Goal: Task Accomplishment & Management: Manage account settings

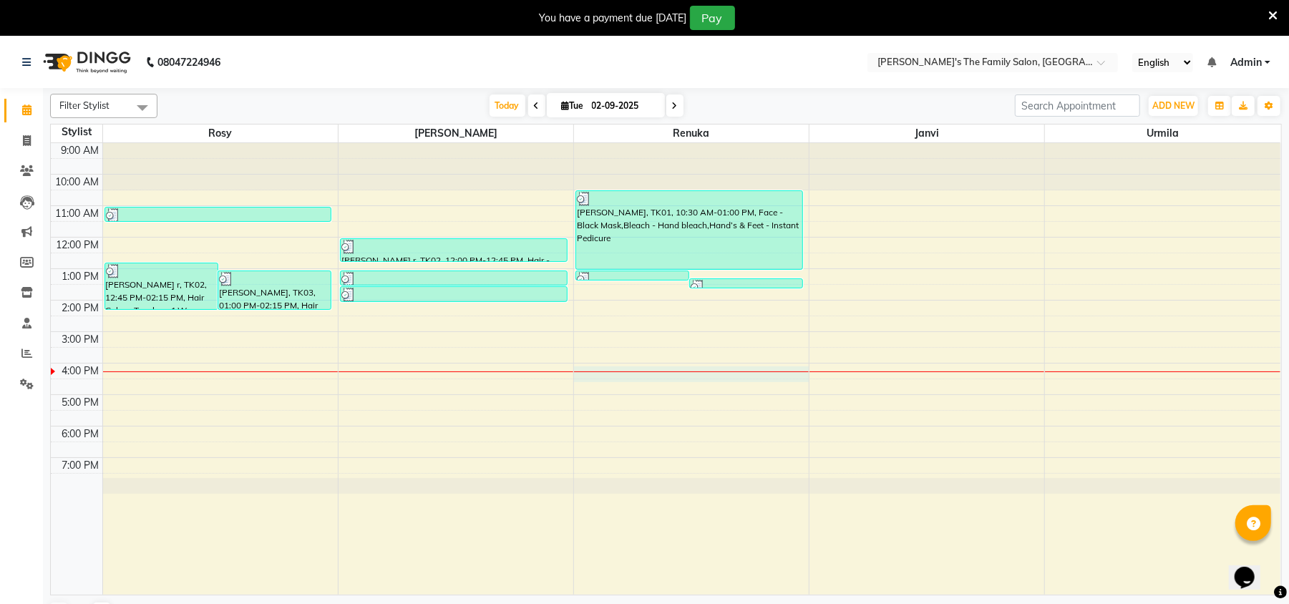
click at [599, 373] on div "9:00 AM 10:00 AM 11:00 AM 12:00 PM 1:00 PM 2:00 PM 3:00 PM 4:00 PM 5:00 PM 6:00…" at bounding box center [665, 368] width 1229 height 451
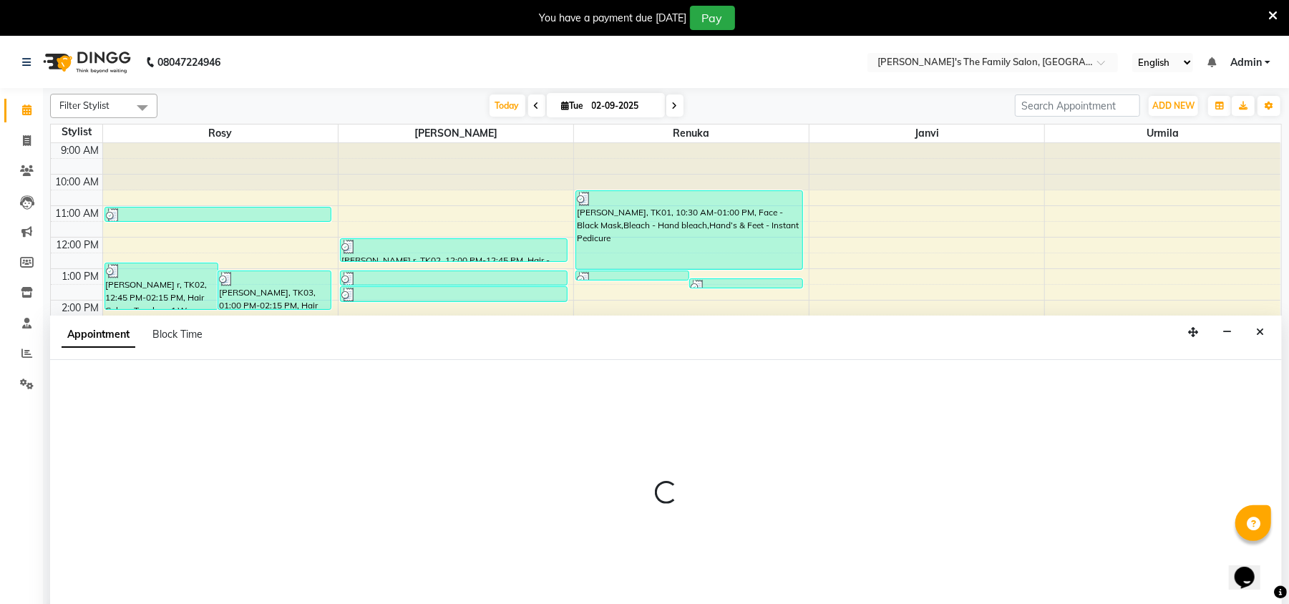
scroll to position [36, 0]
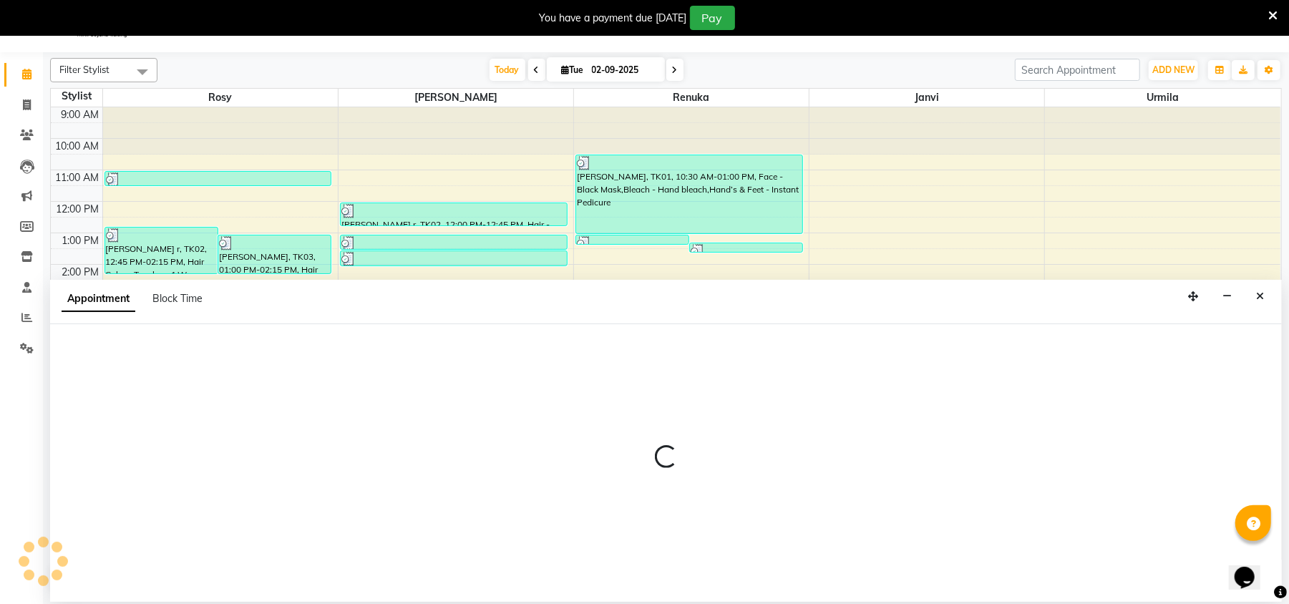
select select "50502"
select select "960"
select select "tentative"
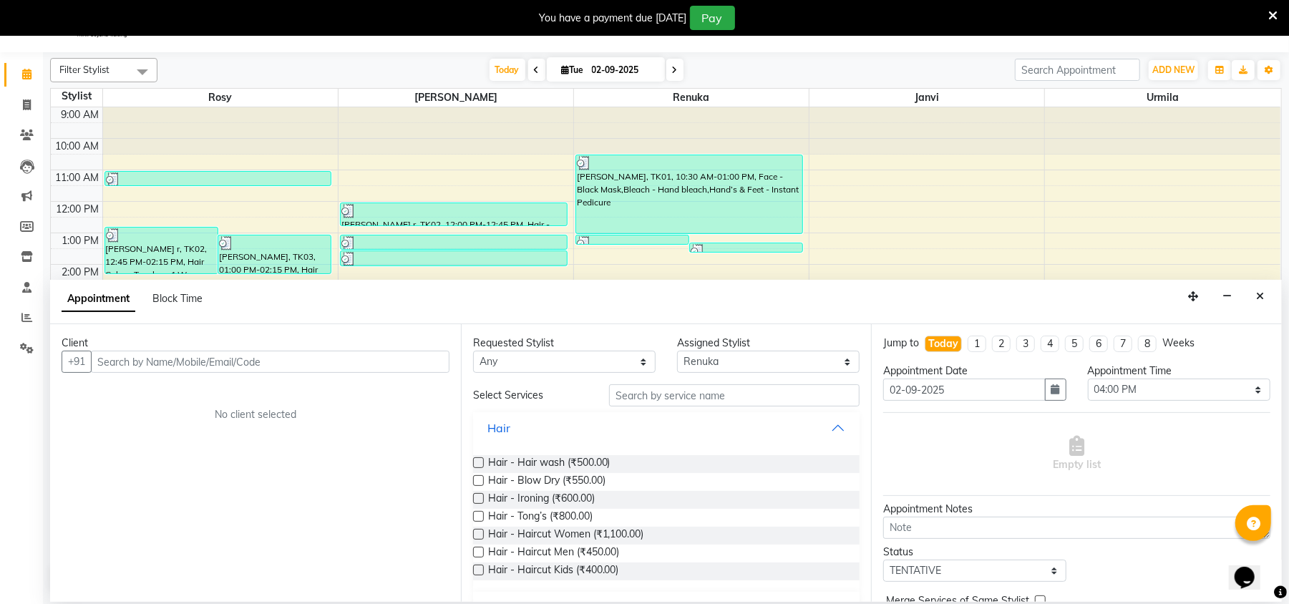
click at [590, 421] on button "Hair" at bounding box center [667, 428] width 376 height 26
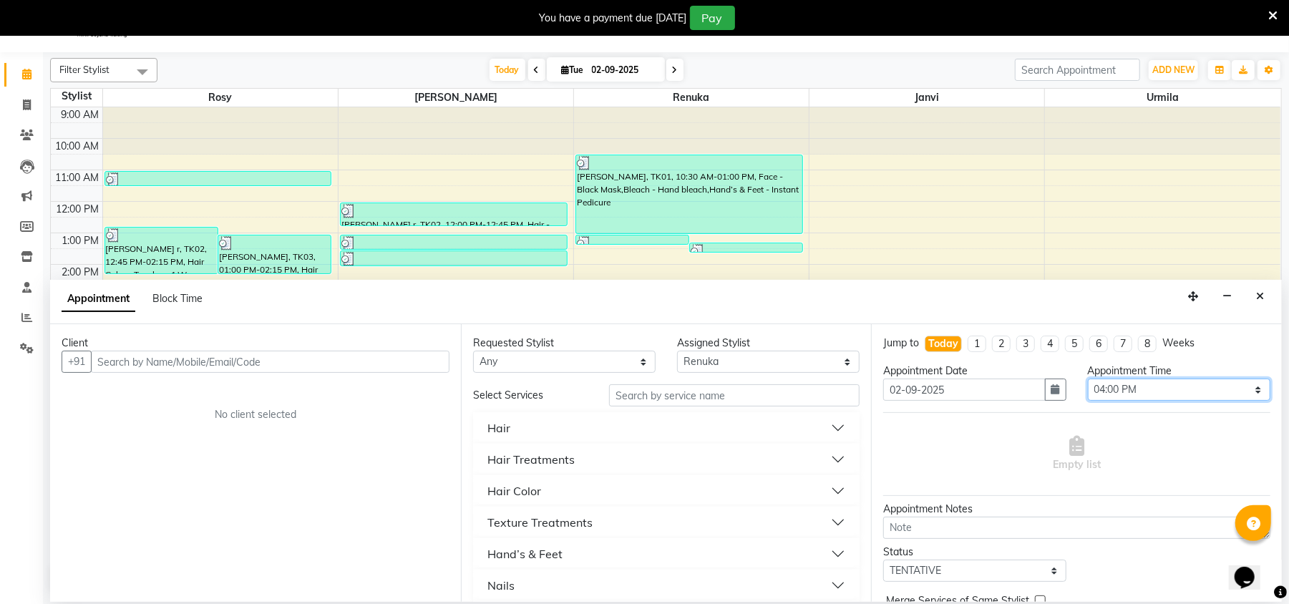
click at [1206, 392] on select "Select 10:00 AM 10:15 AM 10:30 AM 10:45 AM 11:00 AM 11:15 AM 11:30 AM 11:45 AM …" at bounding box center [1178, 389] width 182 height 22
select select "1140"
click at [1087, 379] on select "Select 10:00 AM 10:15 AM 10:30 AM 10:45 AM 11:00 AM 11:15 AM 11:30 AM 11:45 AM …" at bounding box center [1178, 389] width 182 height 22
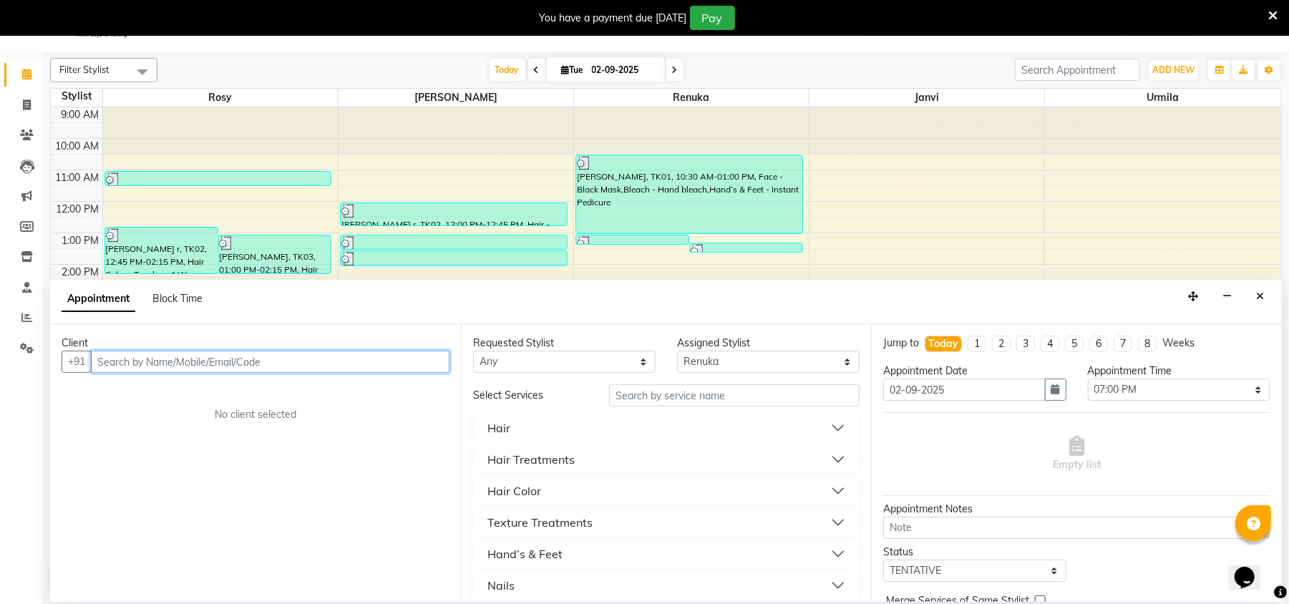
click at [122, 361] on input "text" at bounding box center [270, 362] width 358 height 22
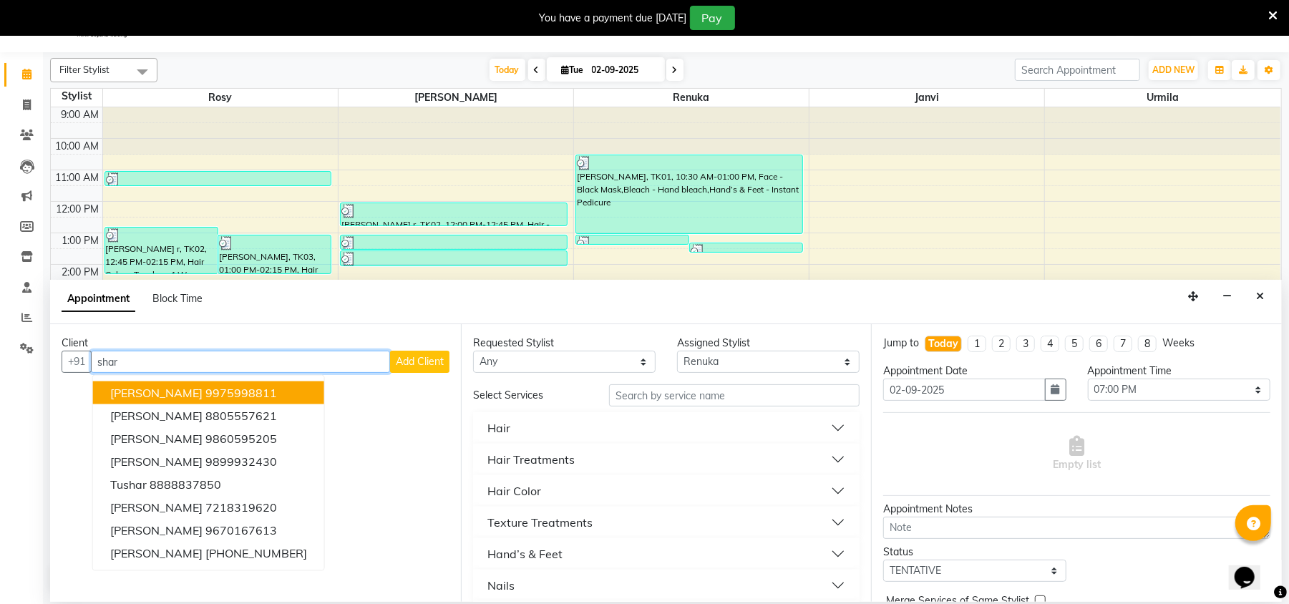
click at [187, 391] on span "Sharmishtha Kasmalkar" at bounding box center [156, 393] width 92 height 14
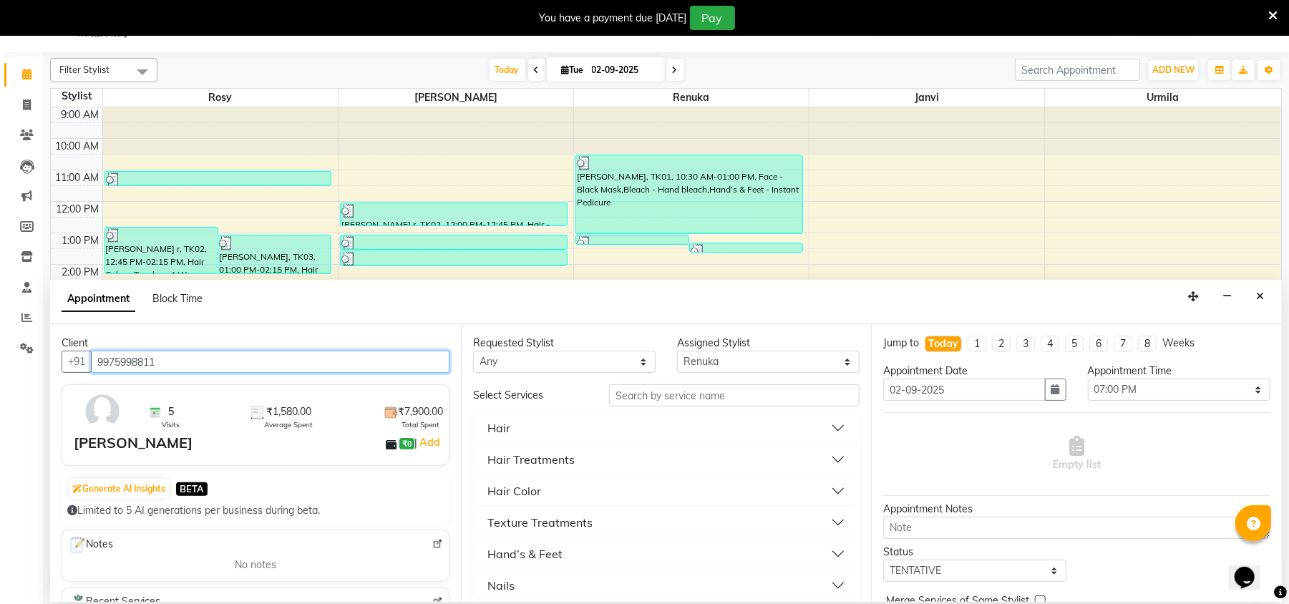
type input "9975998811"
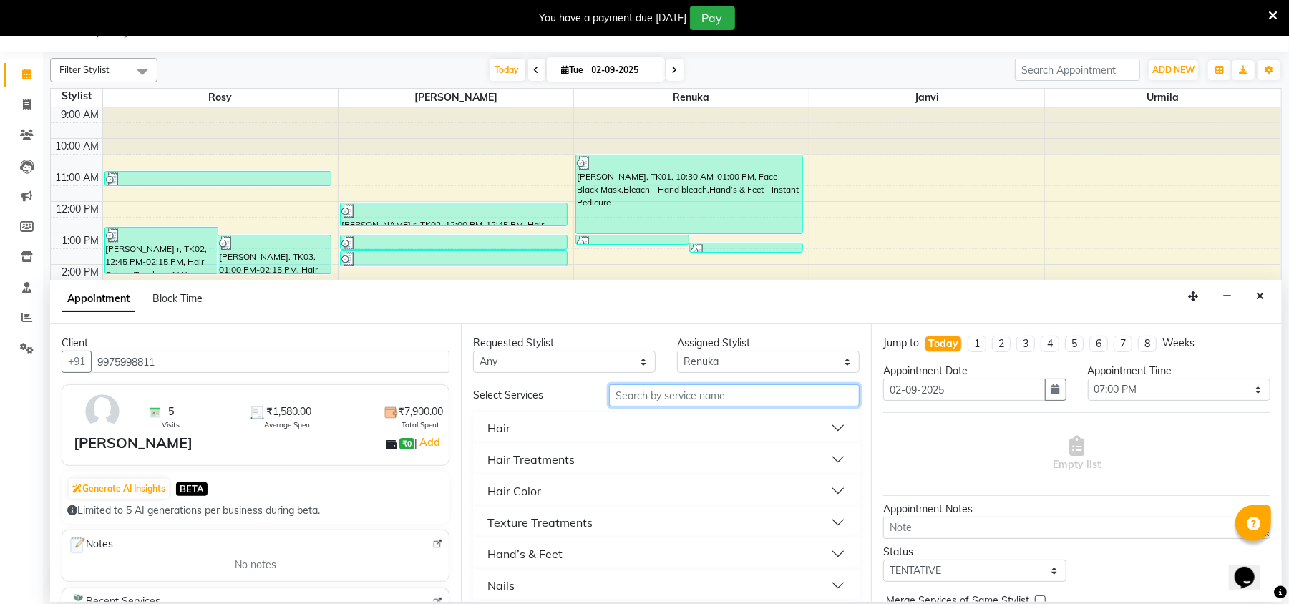
click at [634, 402] on input "text" at bounding box center [734, 395] width 250 height 22
type input "ble"
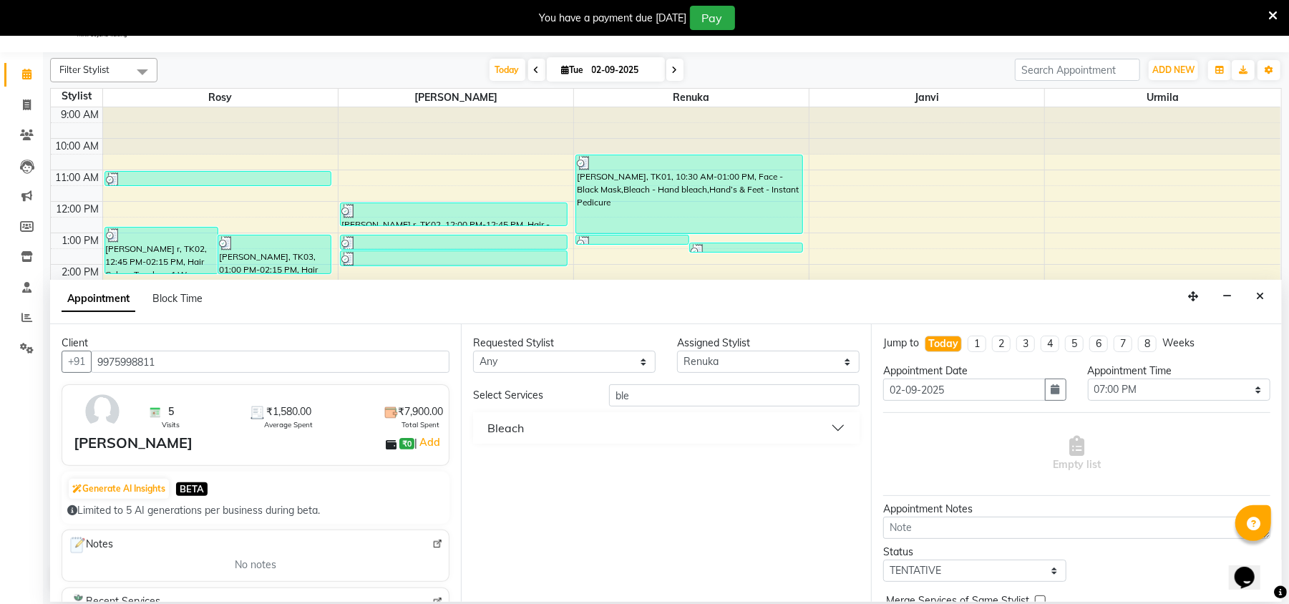
click at [642, 435] on button "Bleach" at bounding box center [667, 428] width 376 height 26
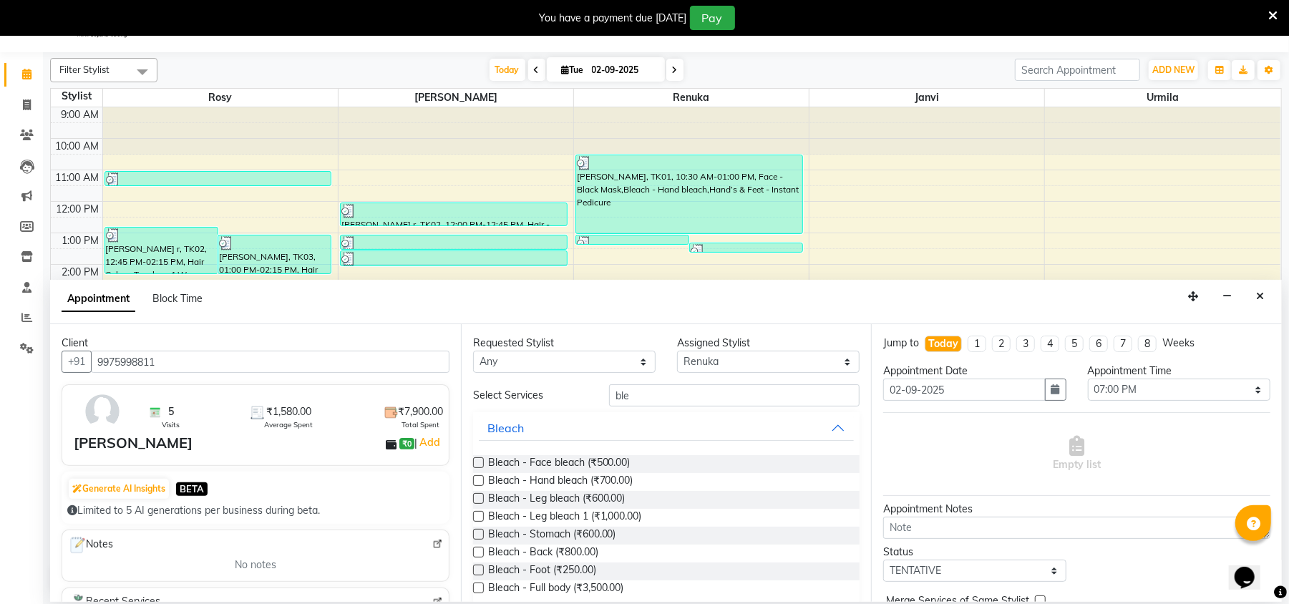
click at [473, 549] on label at bounding box center [478, 552] width 11 height 11
click at [473, 549] on input "checkbox" at bounding box center [477, 553] width 9 height 9
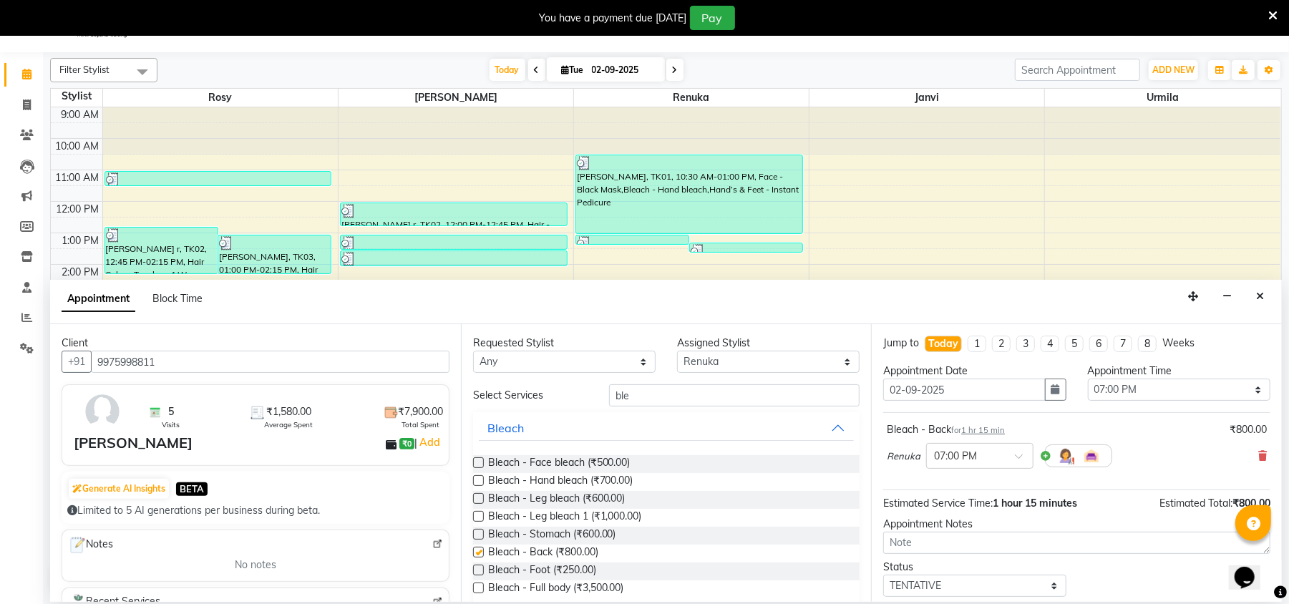
checkbox input "false"
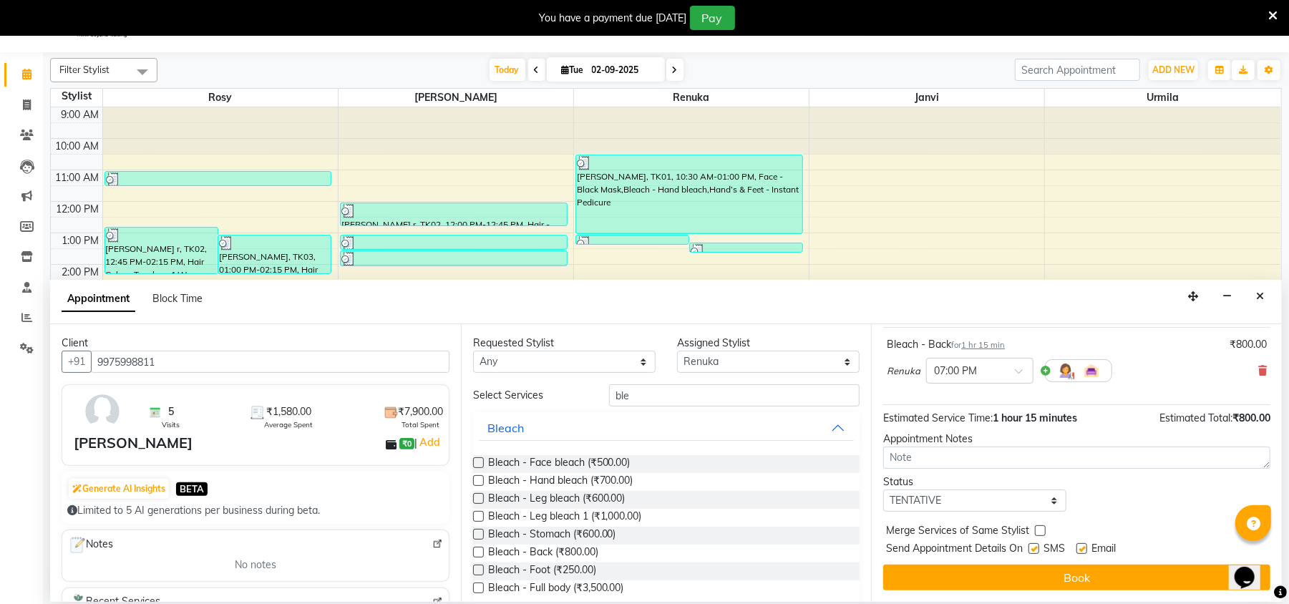
click at [1039, 550] on label at bounding box center [1033, 548] width 11 height 11
click at [1037, 550] on input "checkbox" at bounding box center [1032, 549] width 9 height 9
checkbox input "false"
click at [1085, 547] on label at bounding box center [1081, 548] width 11 height 11
click at [1085, 547] on input "checkbox" at bounding box center [1080, 549] width 9 height 9
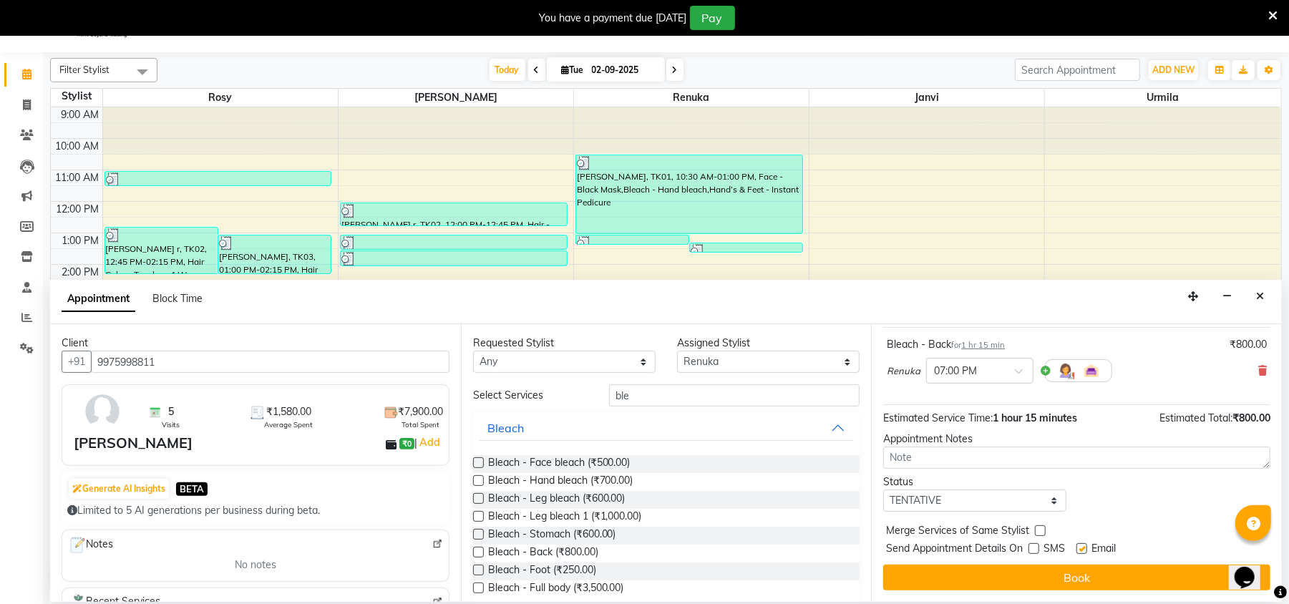
checkbox input "false"
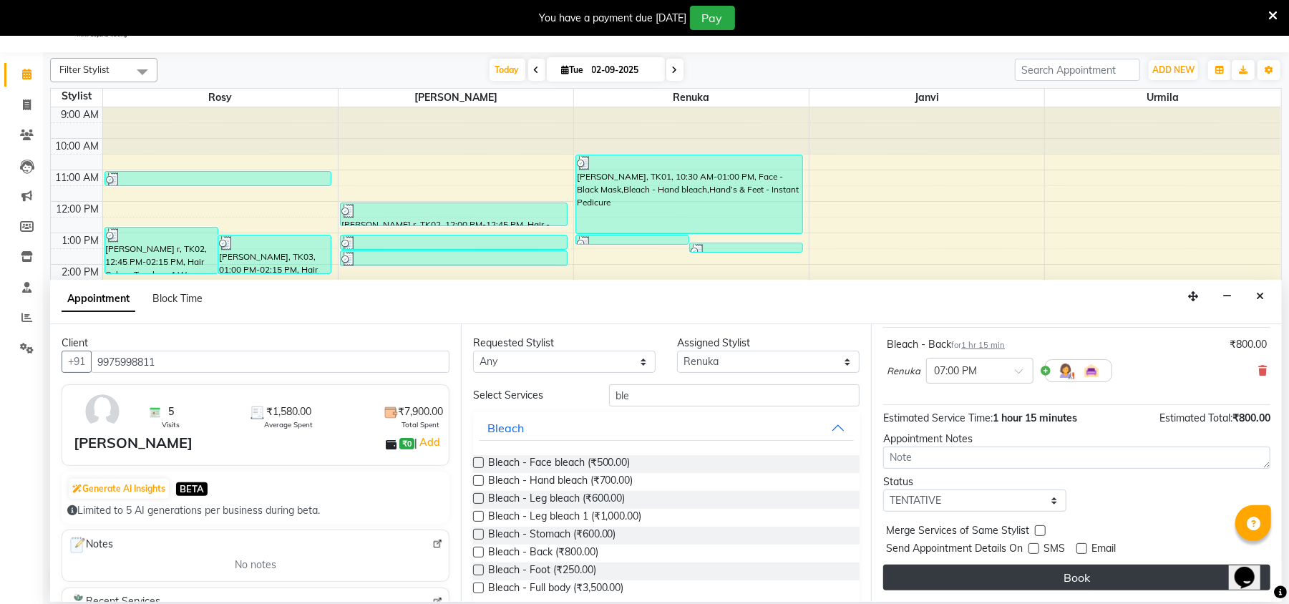
click at [1080, 582] on button "Book" at bounding box center [1076, 577] width 387 height 26
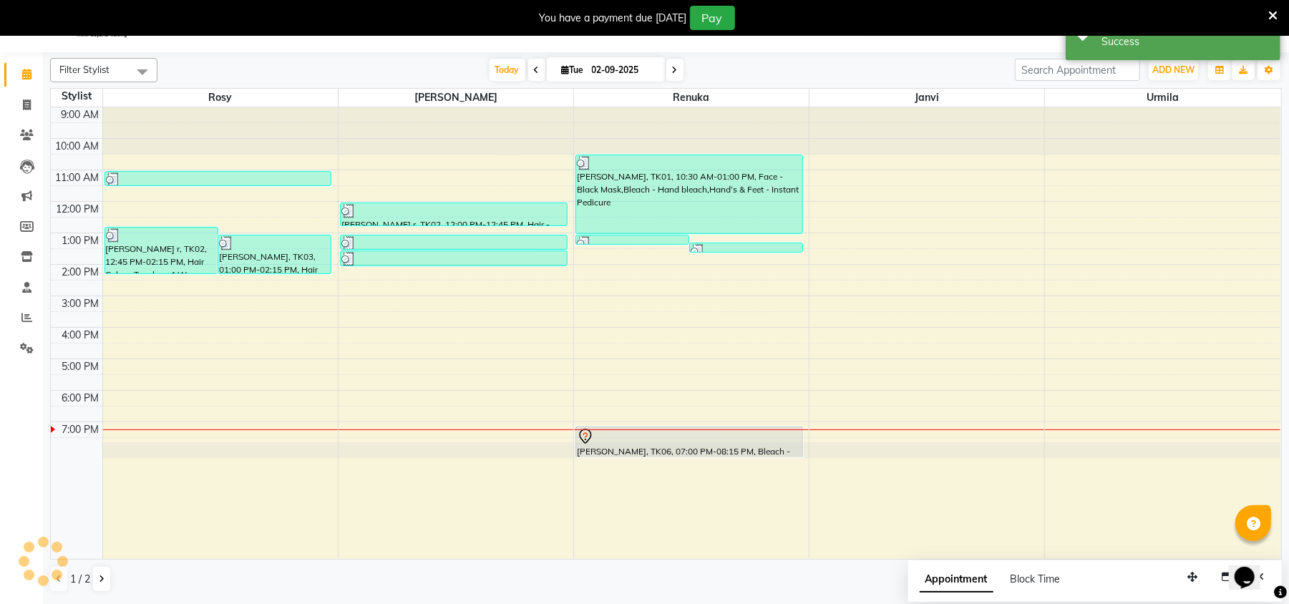
scroll to position [0, 0]
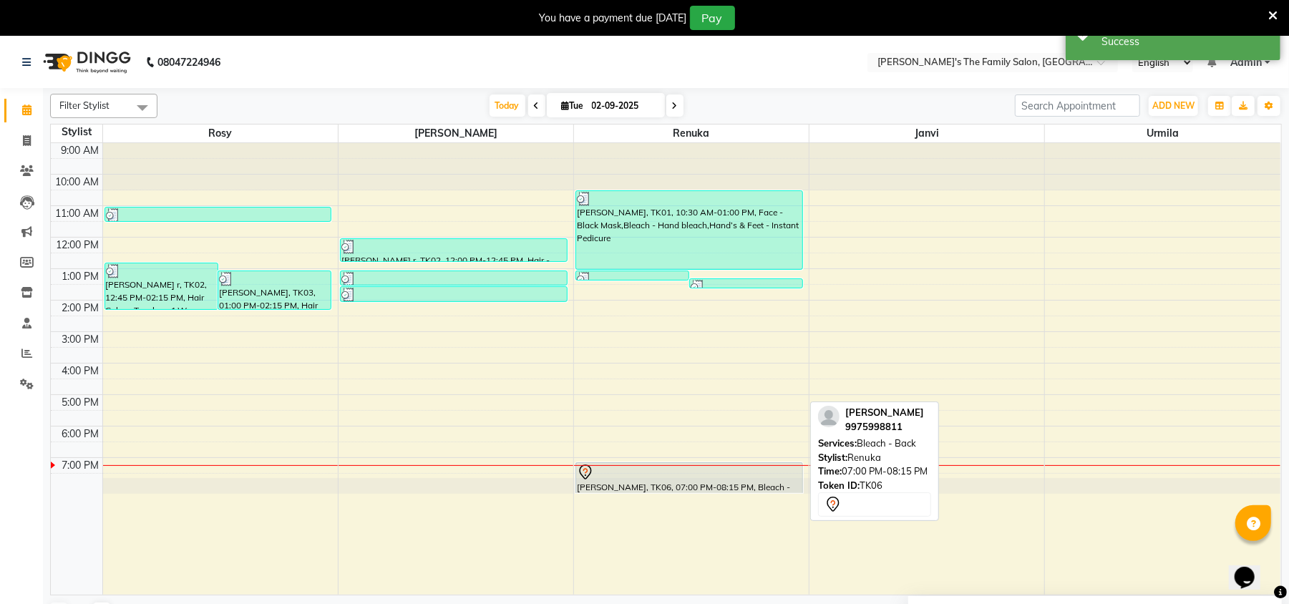
click at [665, 478] on div at bounding box center [689, 472] width 225 height 17
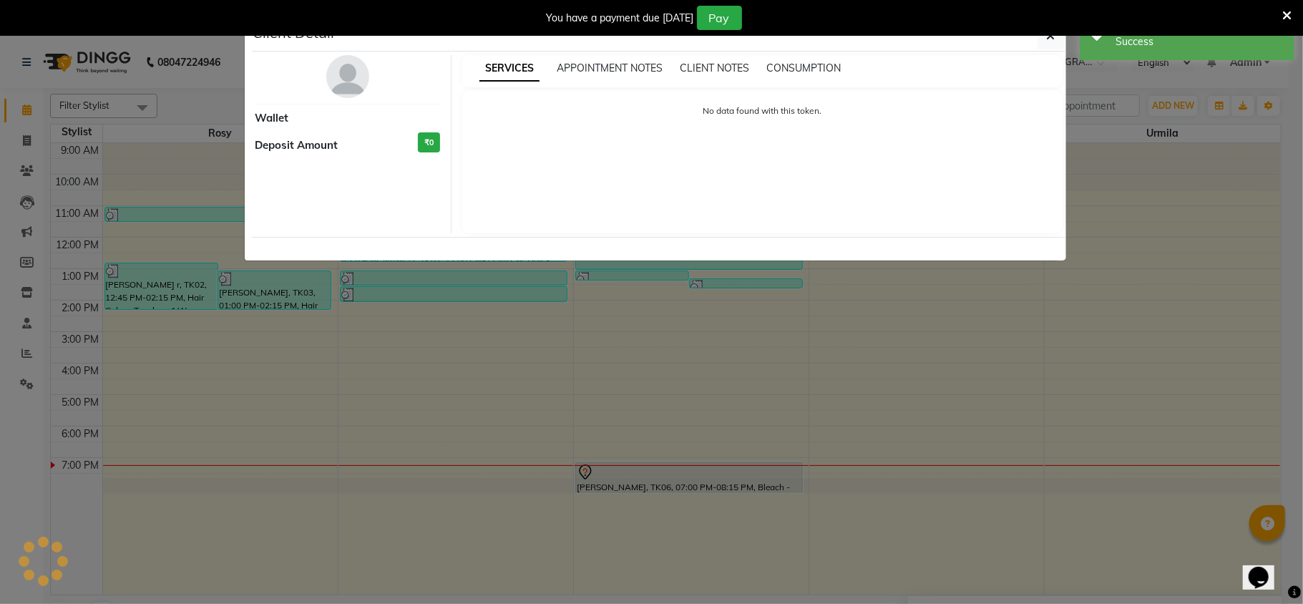
select select "7"
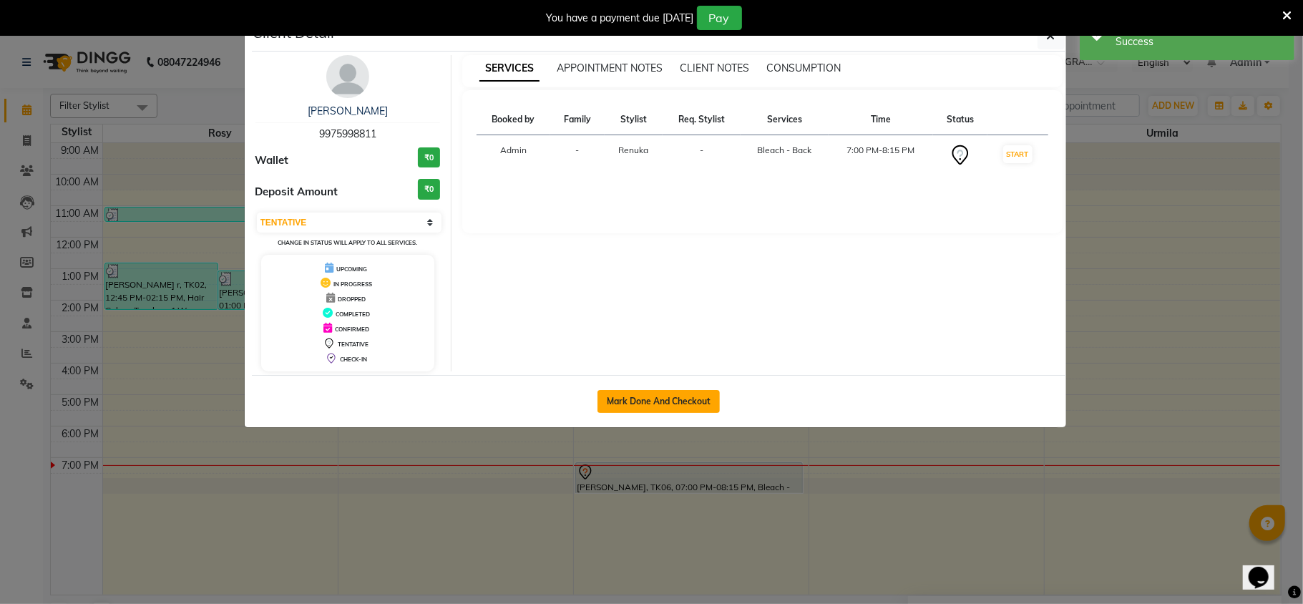
click at [681, 401] on button "Mark Done And Checkout" at bounding box center [658, 401] width 122 height 23
select select "6537"
select select "service"
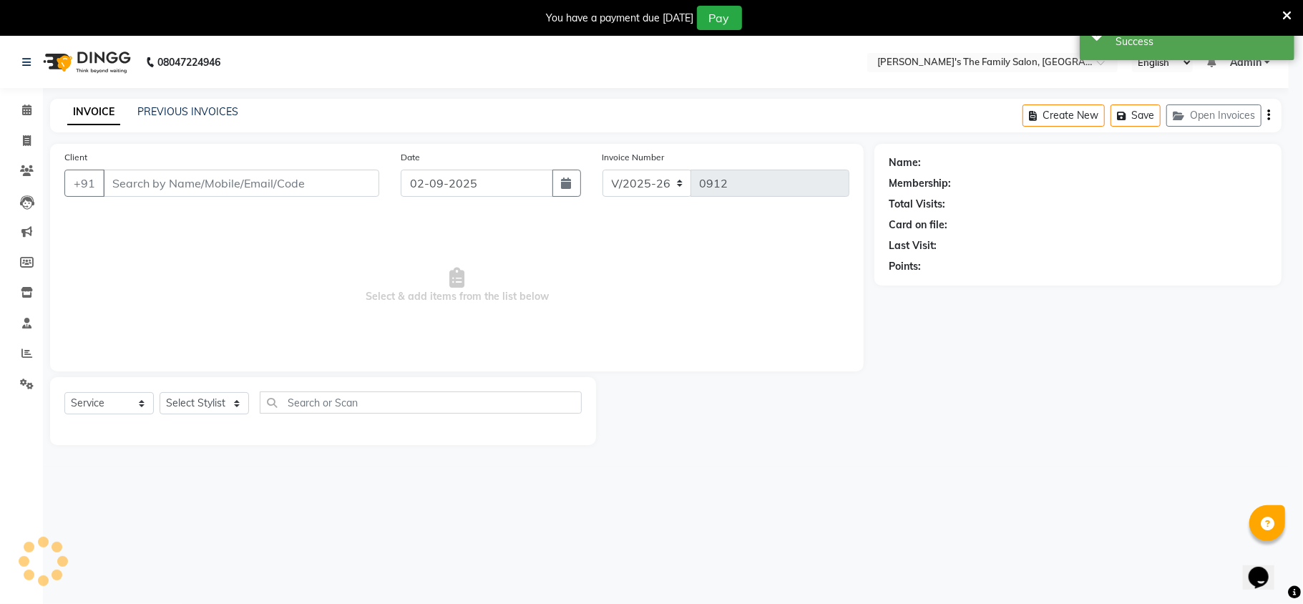
select select "3"
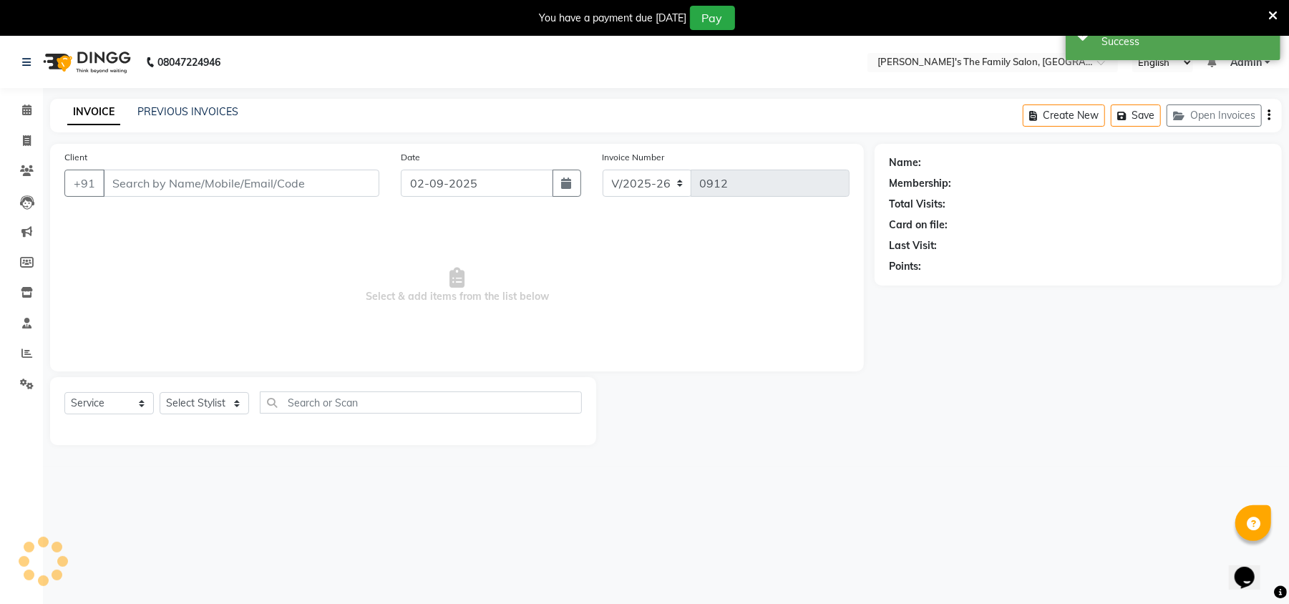
type input "9975998811"
select select "50502"
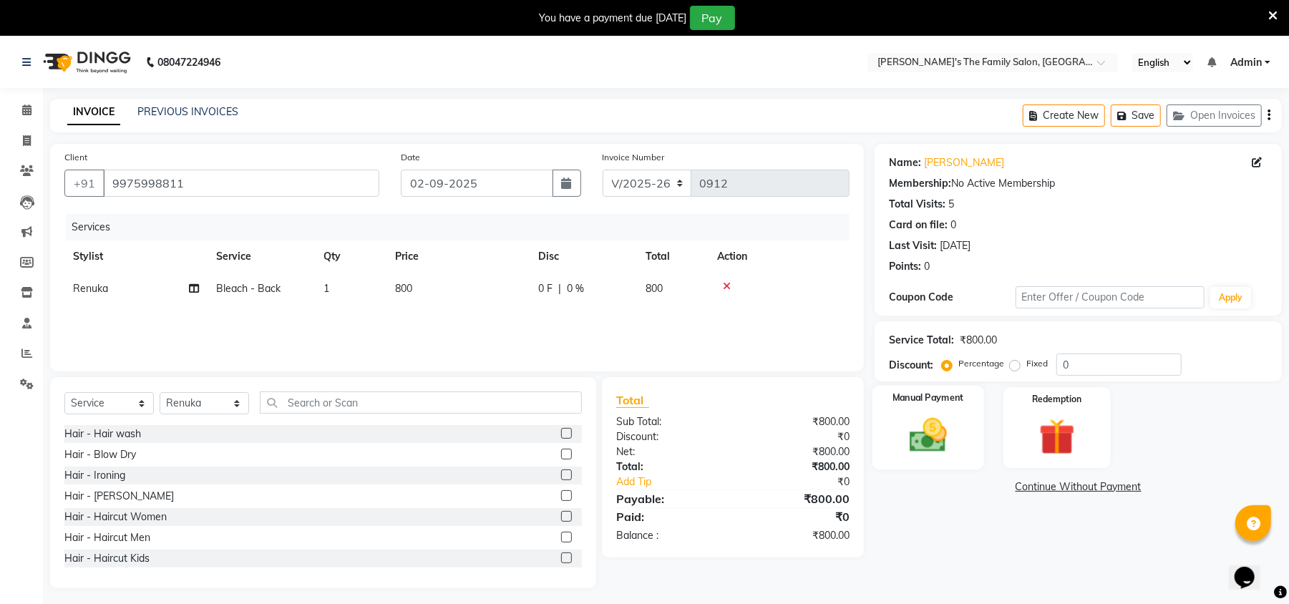
click at [948, 426] on img at bounding box center [928, 436] width 62 height 44
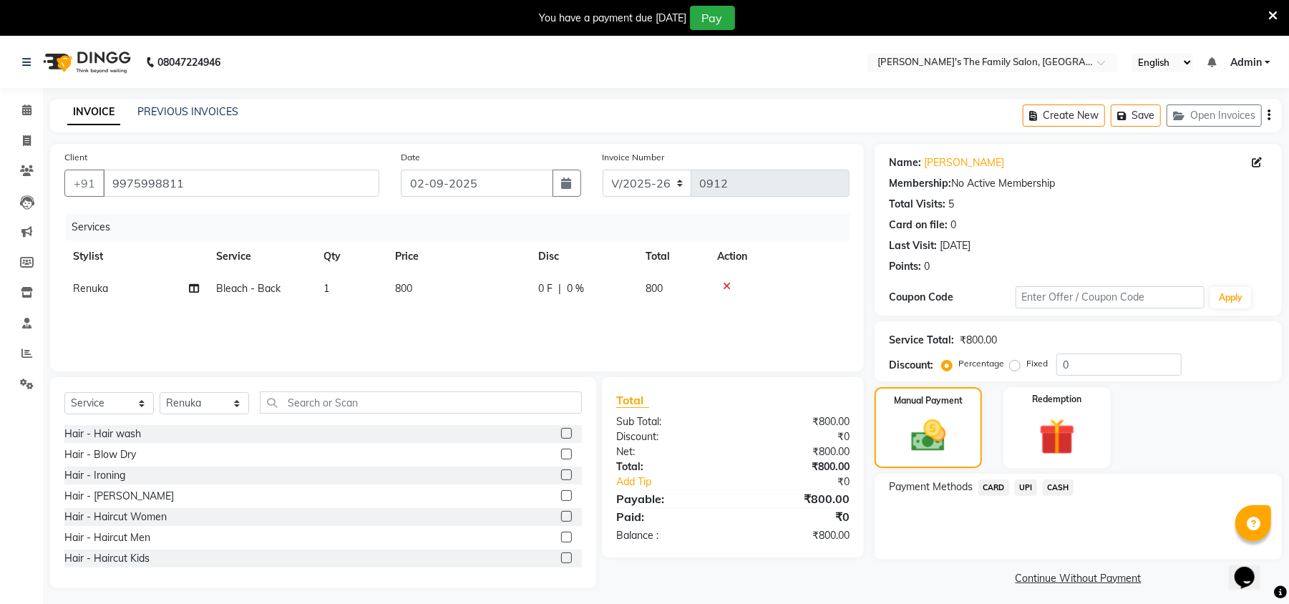
click at [1023, 487] on span "UPI" at bounding box center [1025, 487] width 22 height 16
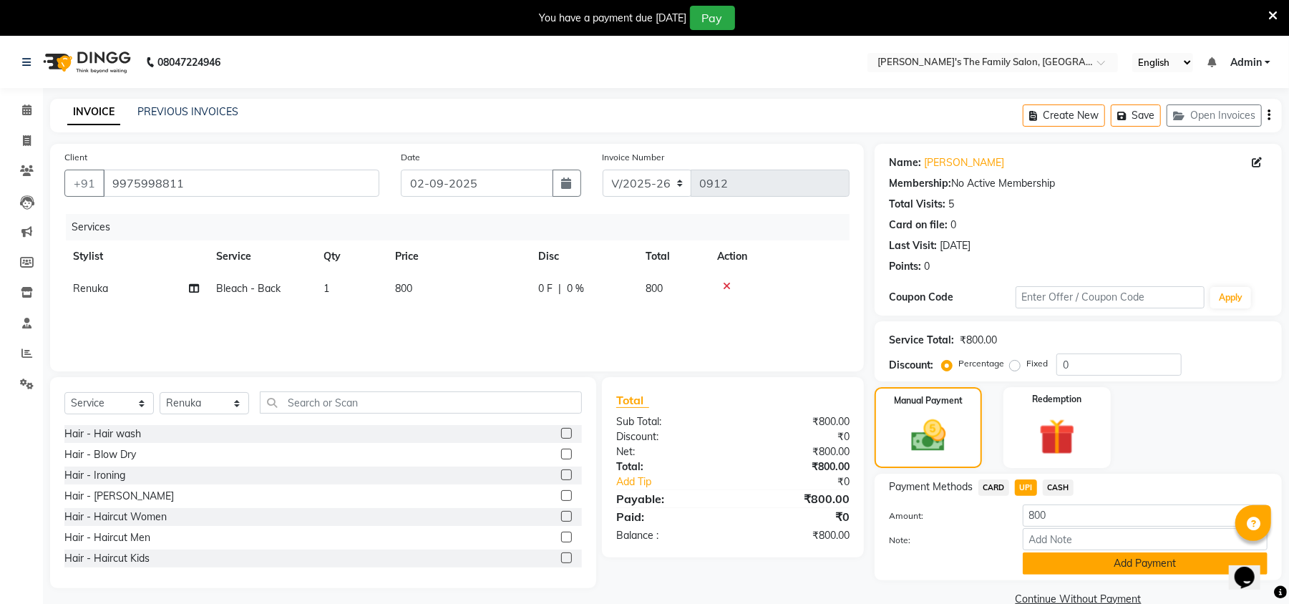
click at [1112, 564] on button "Add Payment" at bounding box center [1144, 563] width 245 height 22
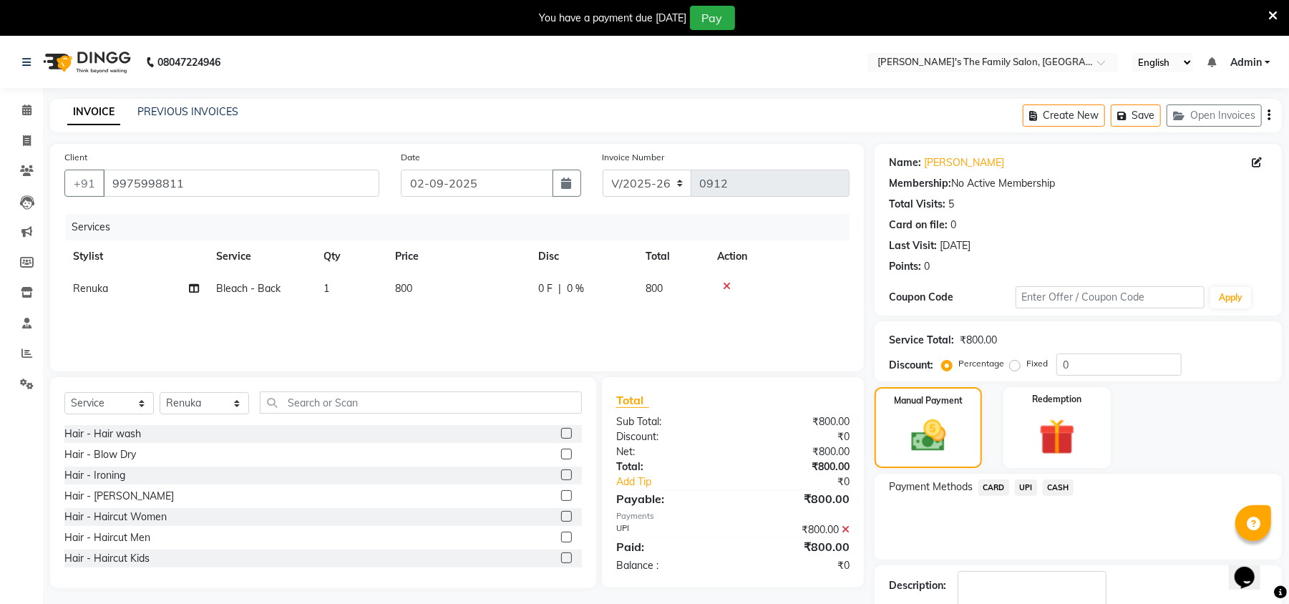
scroll to position [89, 0]
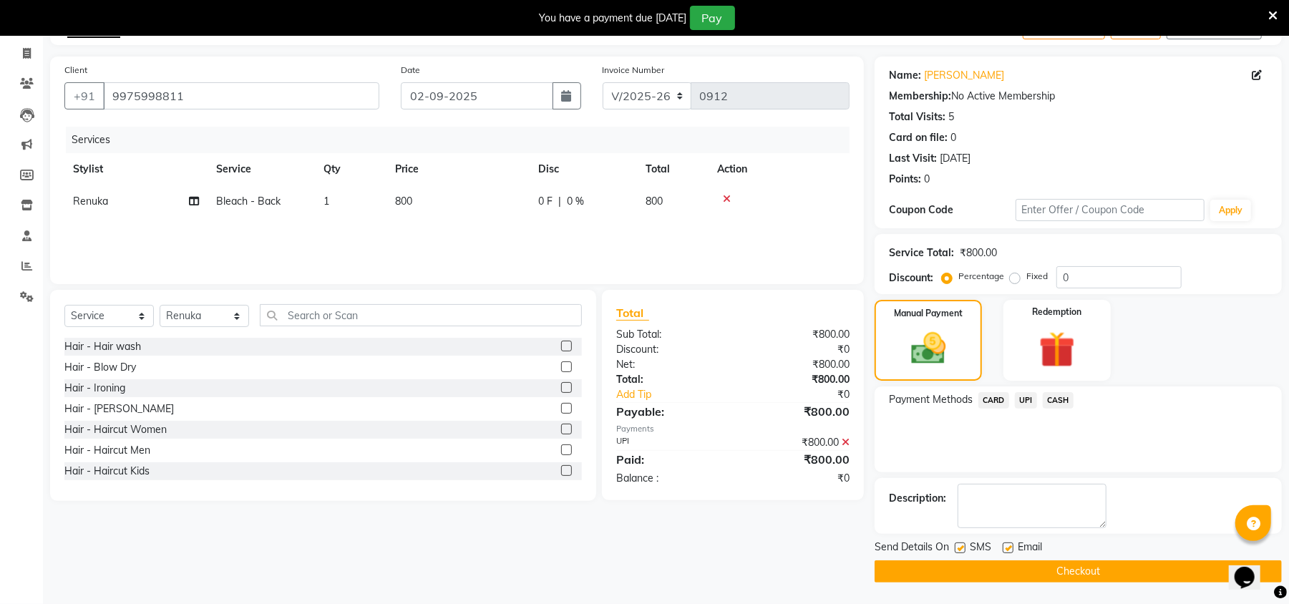
click at [963, 573] on button "Checkout" at bounding box center [1077, 571] width 407 height 22
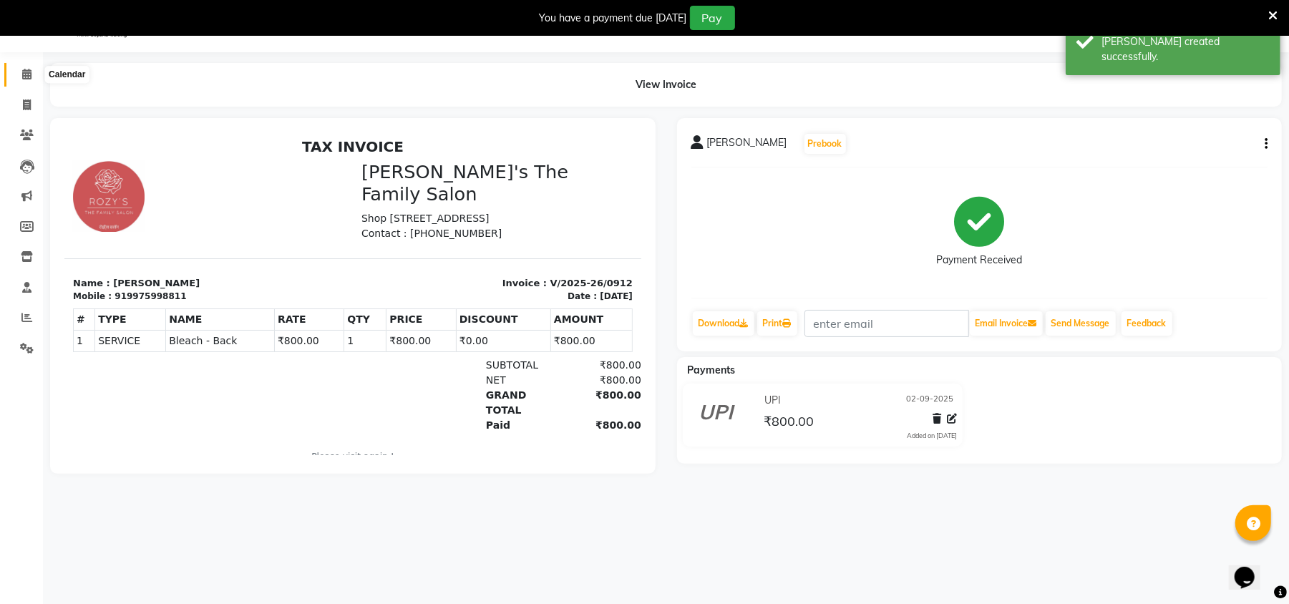
click at [20, 69] on span at bounding box center [26, 75] width 25 height 16
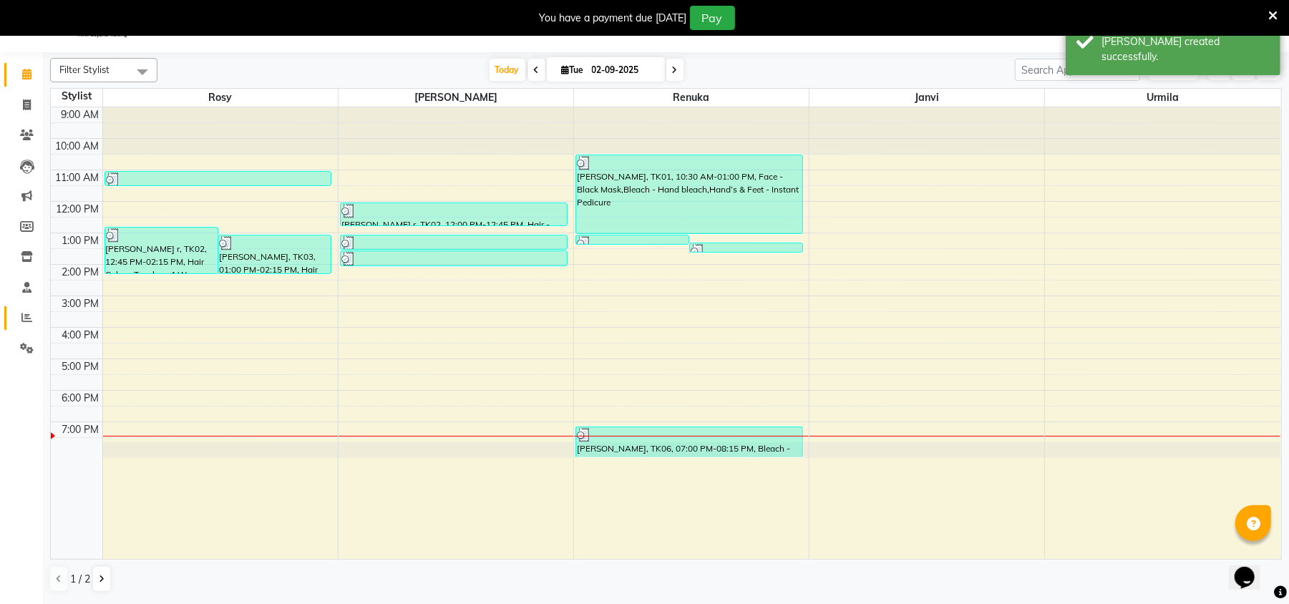
click at [26, 312] on icon at bounding box center [26, 317] width 11 height 11
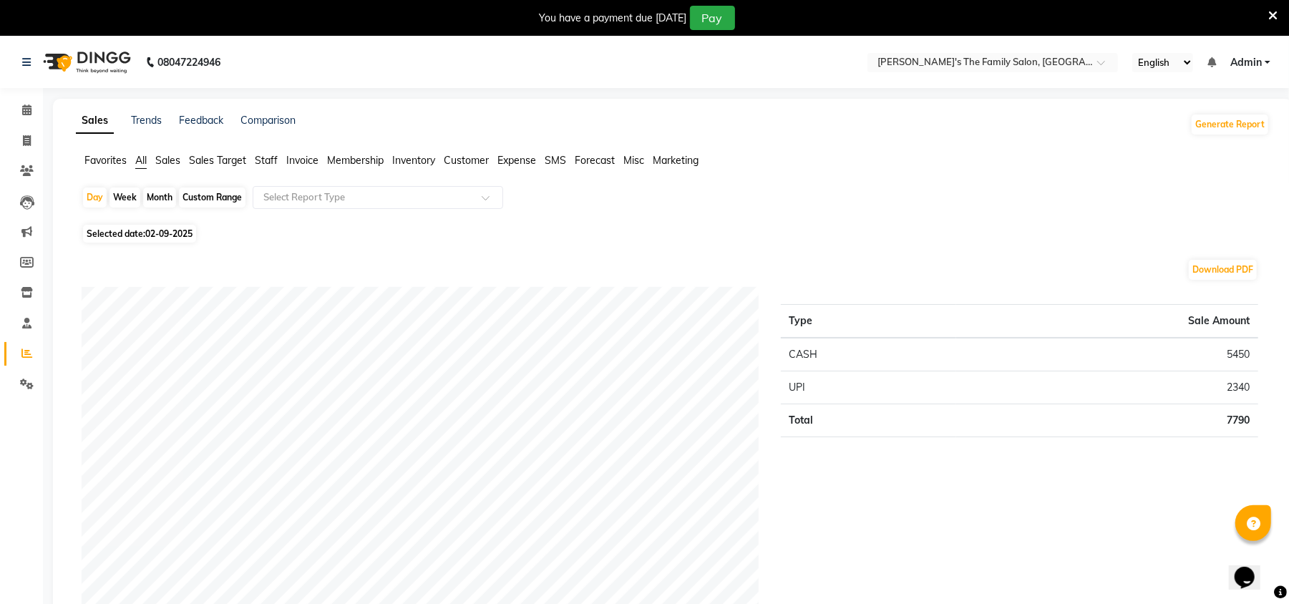
click at [152, 205] on div "Month" at bounding box center [159, 197] width 33 height 20
select select "9"
select select "2025"
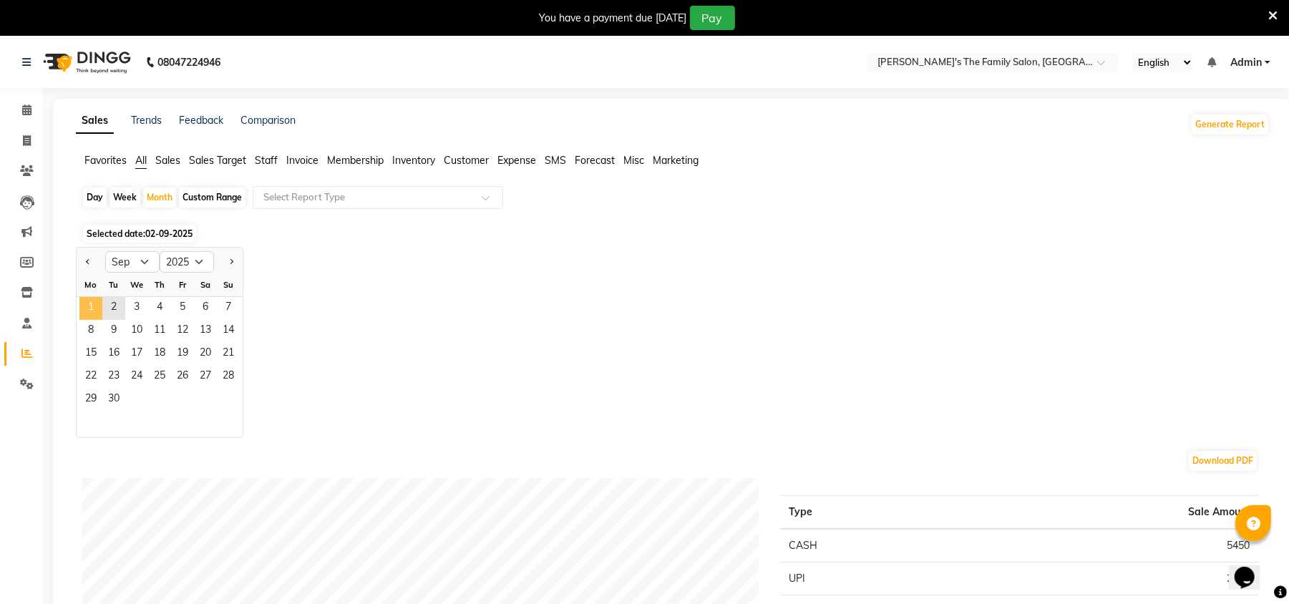
click at [81, 302] on span "1" at bounding box center [90, 308] width 23 height 23
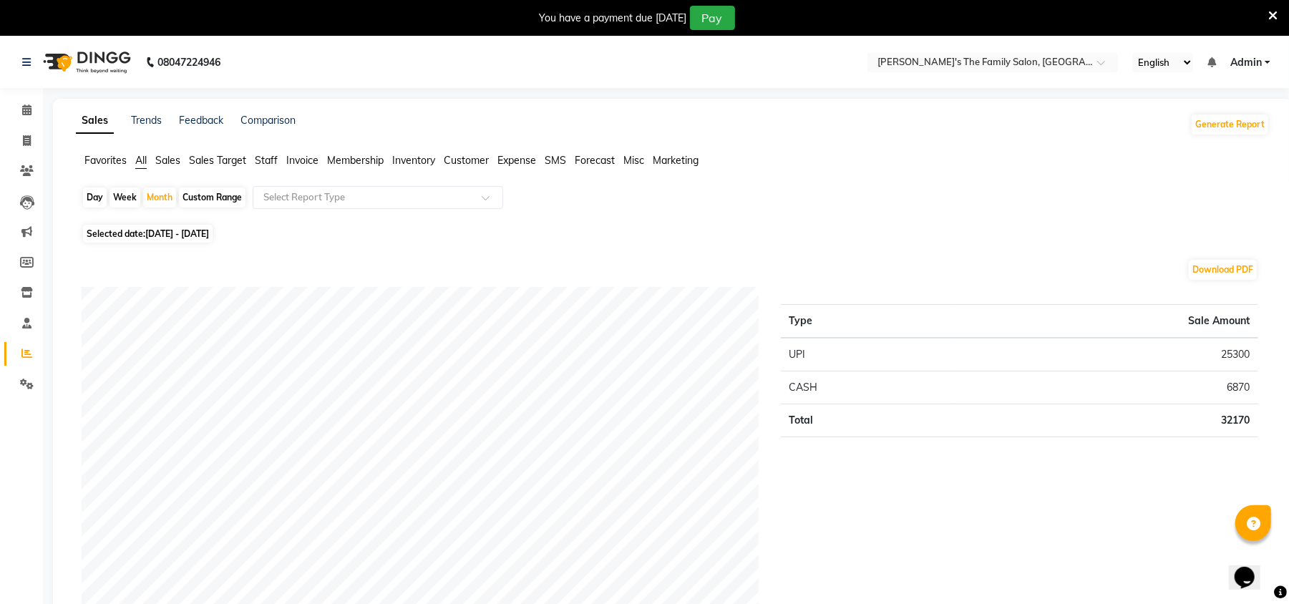
scroll to position [439, 0]
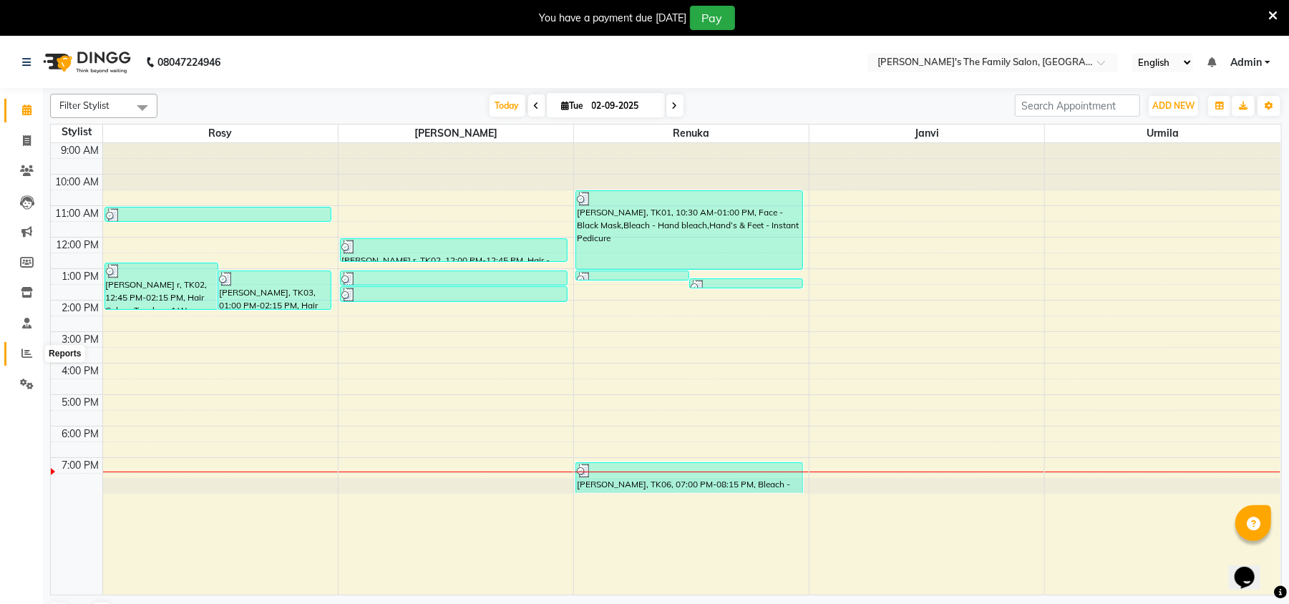
click at [31, 353] on icon at bounding box center [26, 353] width 11 height 11
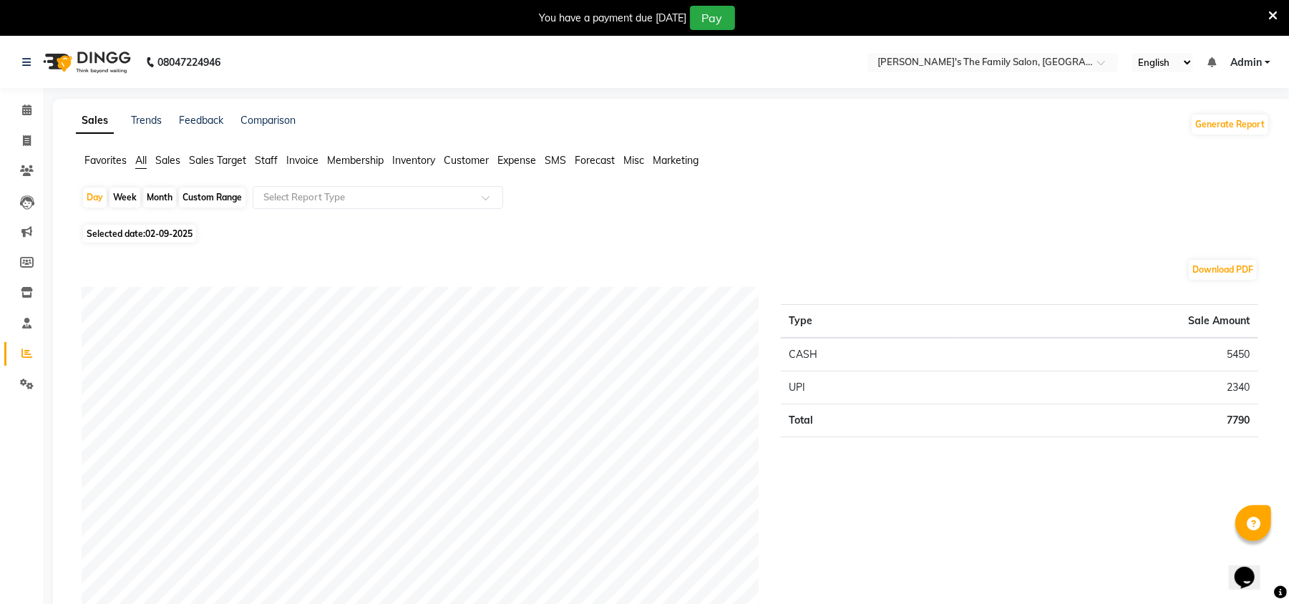
click at [160, 204] on div "Month" at bounding box center [159, 197] width 33 height 20
select select "9"
select select "2025"
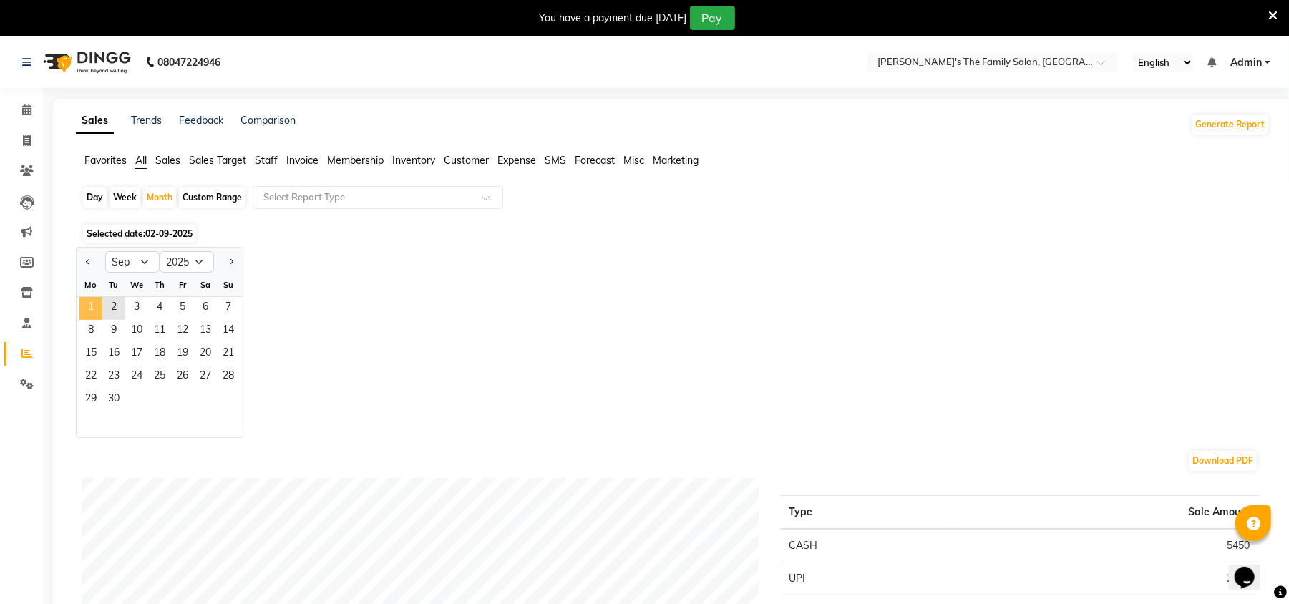
click at [92, 306] on span "1" at bounding box center [90, 308] width 23 height 23
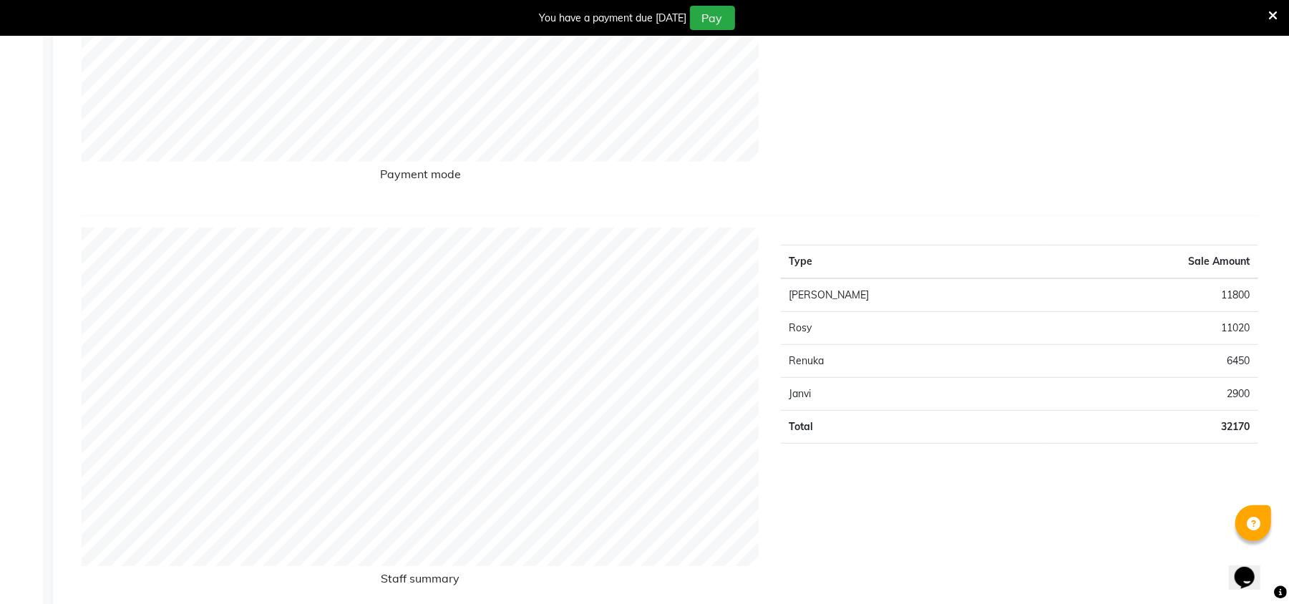
scroll to position [497, 0]
